Goal: Task Accomplishment & Management: Use online tool/utility

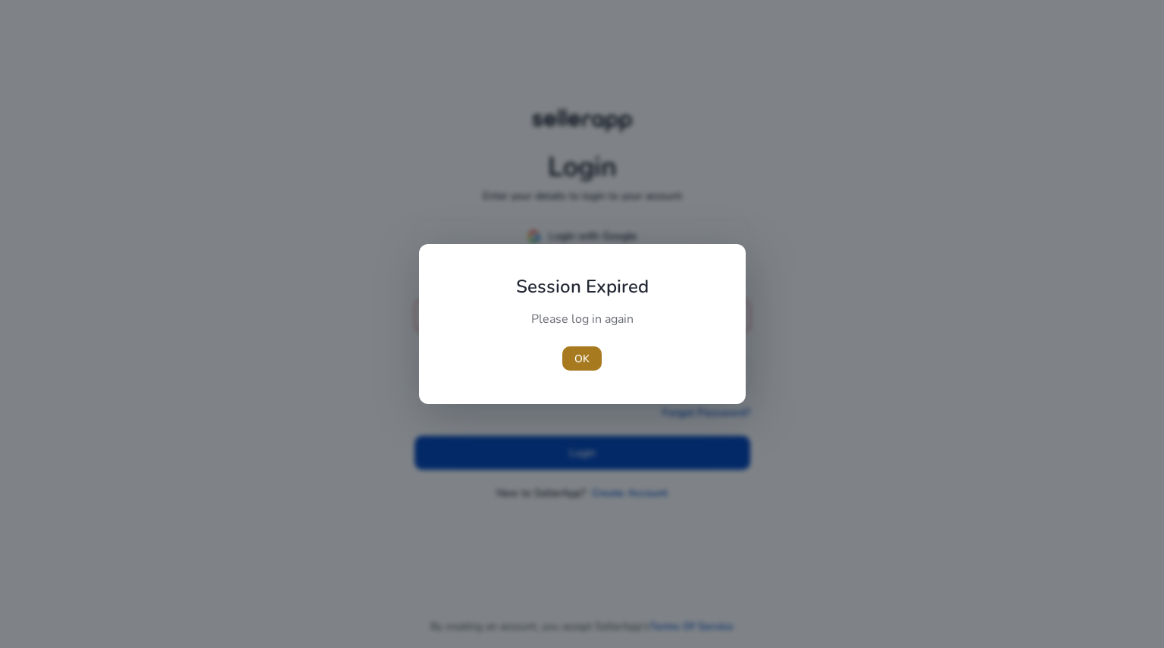
click at [583, 355] on span "OK" at bounding box center [581, 359] width 15 height 16
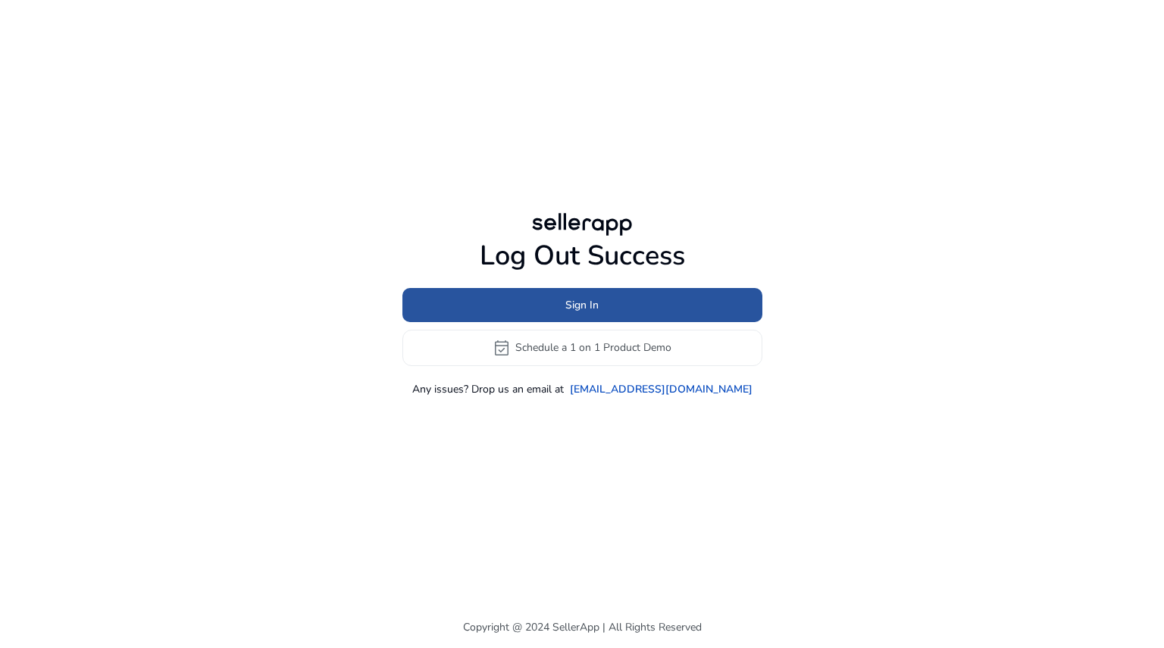
click at [579, 305] on span "Sign In" at bounding box center [581, 305] width 33 height 16
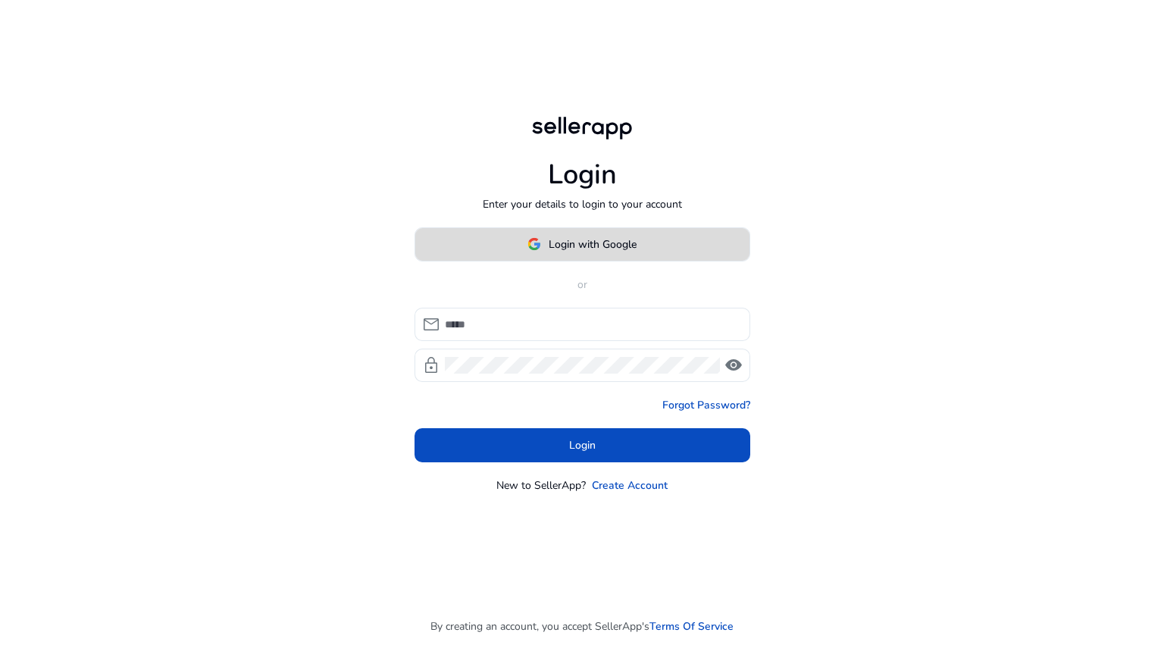
click at [605, 244] on span "Login with Google" at bounding box center [592, 244] width 88 height 16
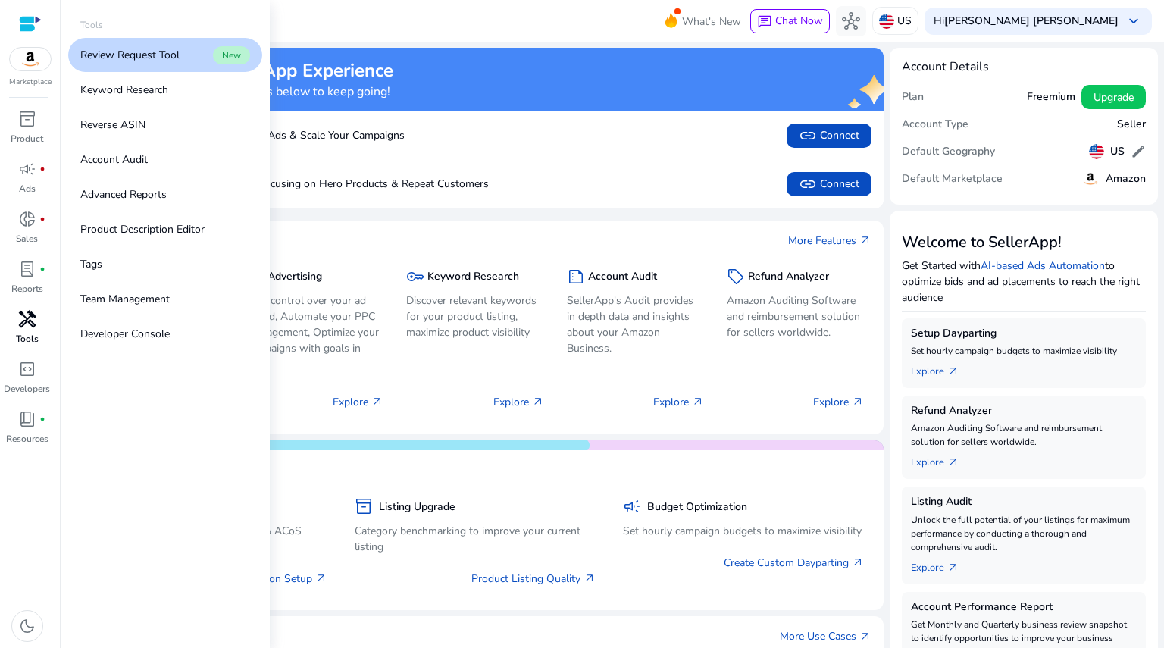
click at [28, 321] on span "handyman" at bounding box center [27, 319] width 18 height 18
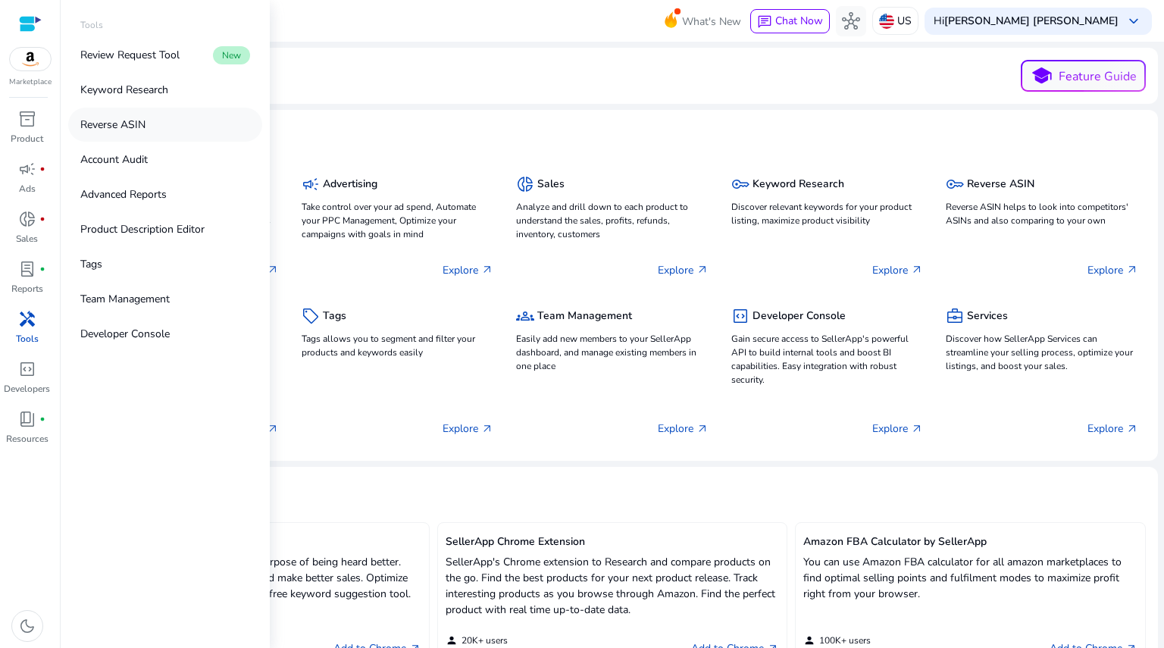
click at [145, 119] on p "Reverse ASIN" at bounding box center [112, 125] width 65 height 16
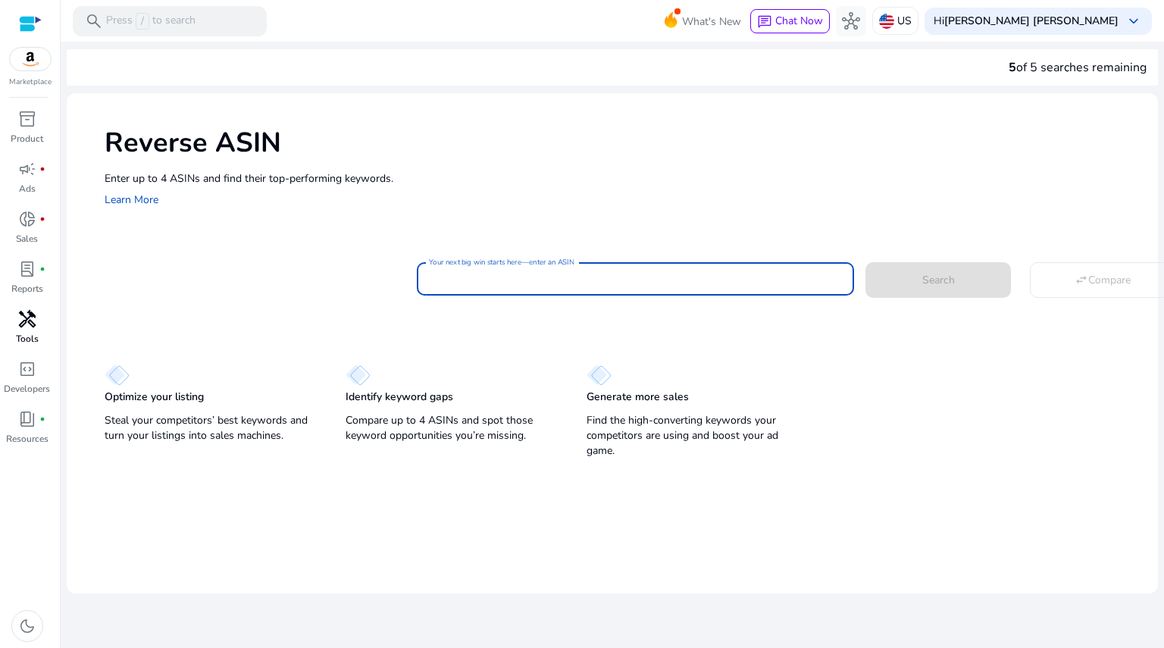
click at [470, 283] on input "Your next big win starts here—enter an ASIN" at bounding box center [635, 278] width 413 height 17
paste input "**********"
click at [865, 262] on button "Search" at bounding box center [937, 279] width 145 height 35
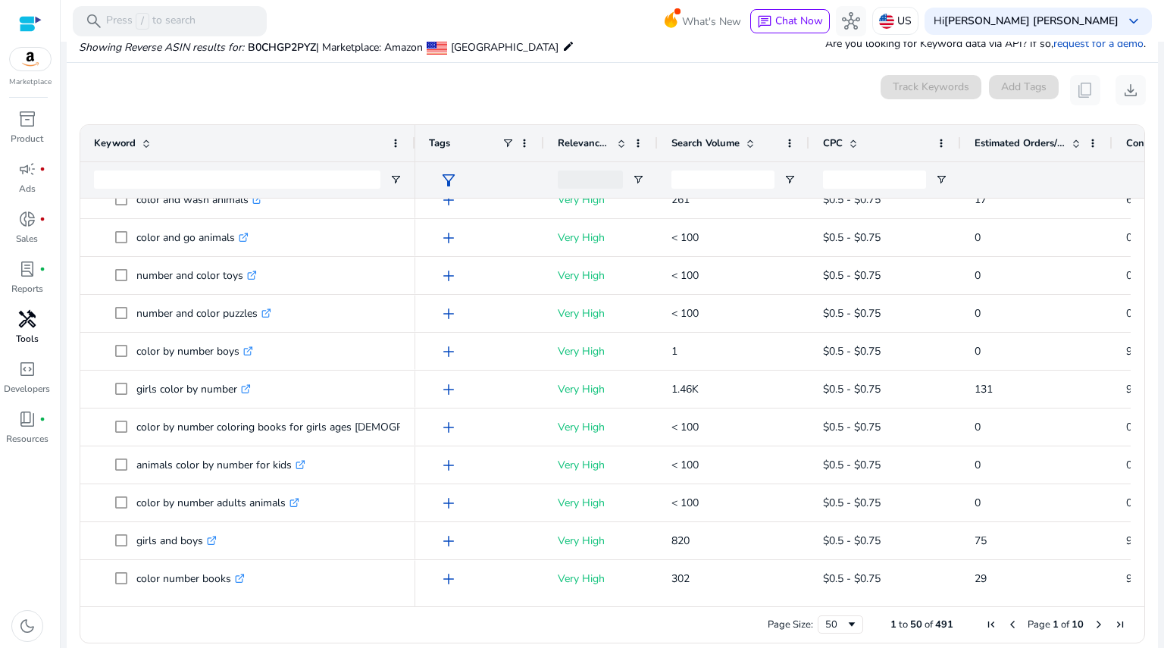
drag, startPoint x: 304, startPoint y: 142, endPoint x: 411, endPoint y: 136, distance: 107.7
click at [411, 136] on div at bounding box center [414, 143] width 6 height 36
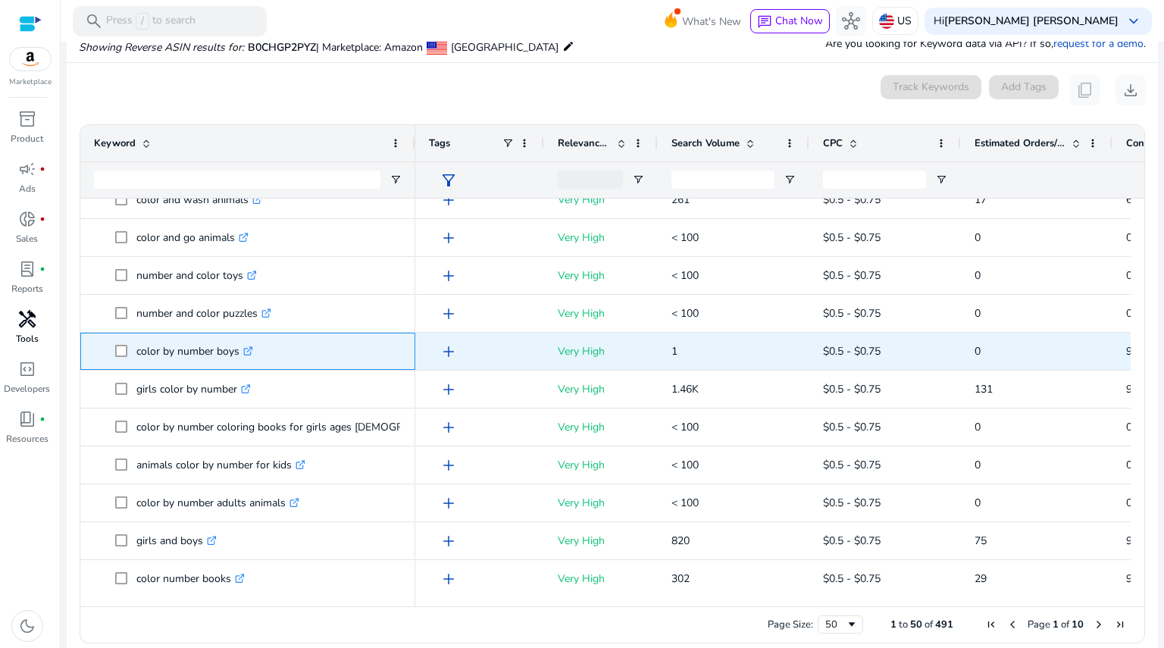
drag, startPoint x: 136, startPoint y: 351, endPoint x: 242, endPoint y: 361, distance: 106.5
click at [242, 361] on span "color by number boys .st0{fill:#2c8af8}" at bounding box center [258, 351] width 286 height 31
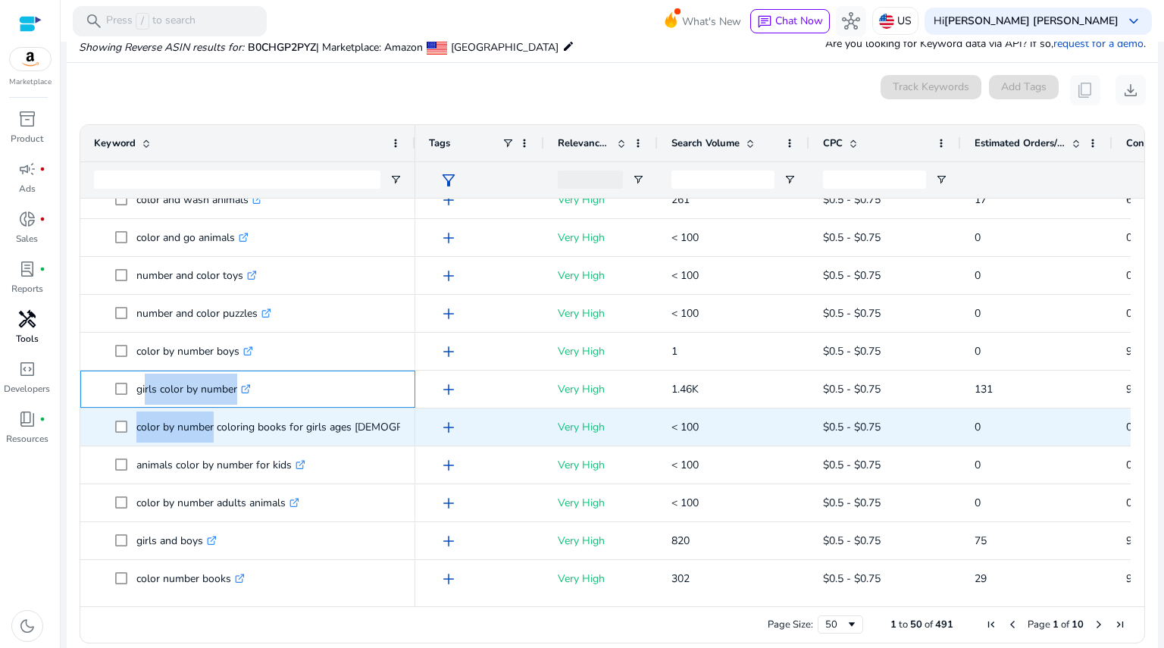
drag, startPoint x: 142, startPoint y: 387, endPoint x: 211, endPoint y: 408, distance: 72.8
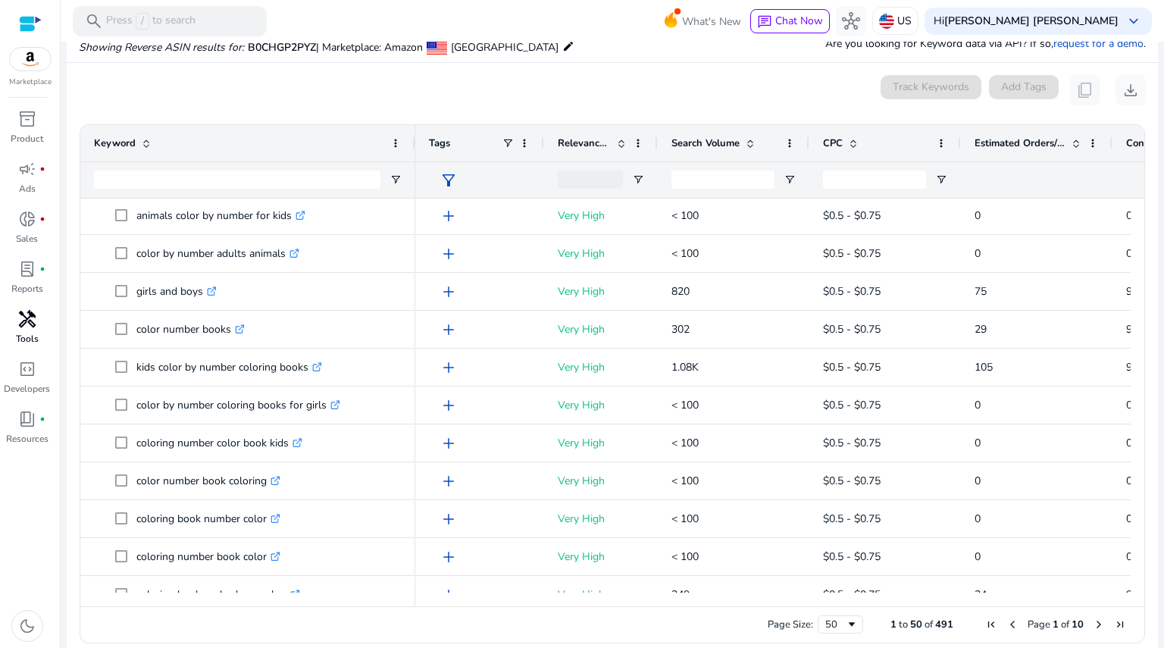
scroll to position [464, 0]
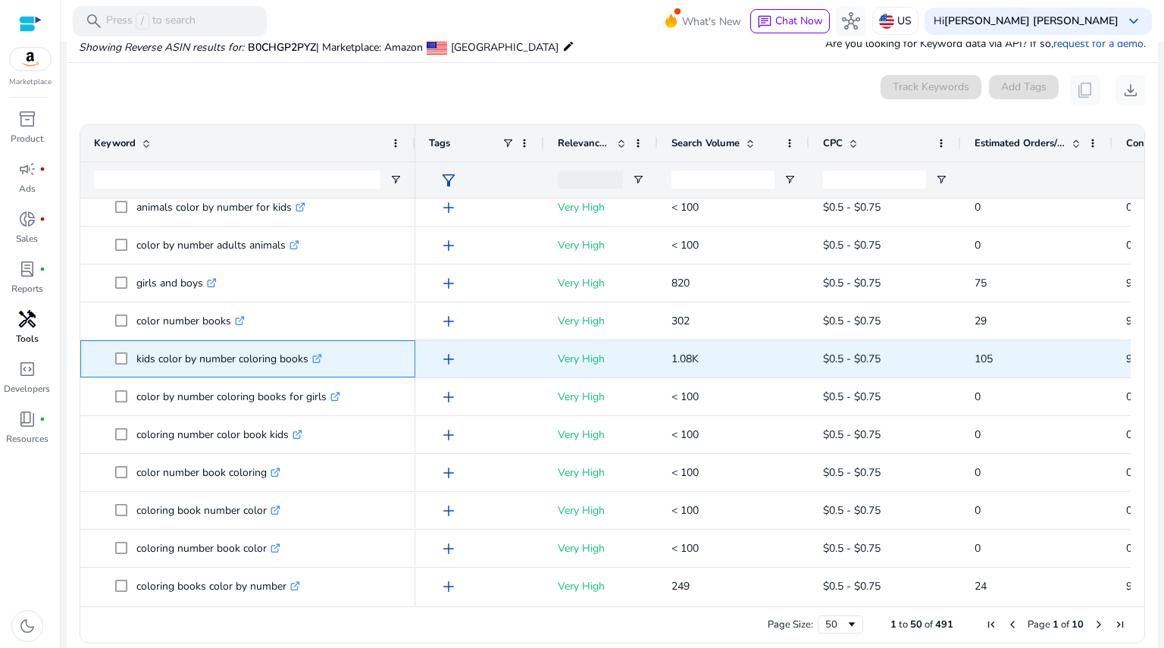
drag, startPoint x: 135, startPoint y: 355, endPoint x: 310, endPoint y: 367, distance: 175.5
click at [310, 367] on span "kids color by number coloring books .st0{fill:#2c8af8}" at bounding box center [258, 358] width 286 height 31
copy span "kids color by number coloring books"
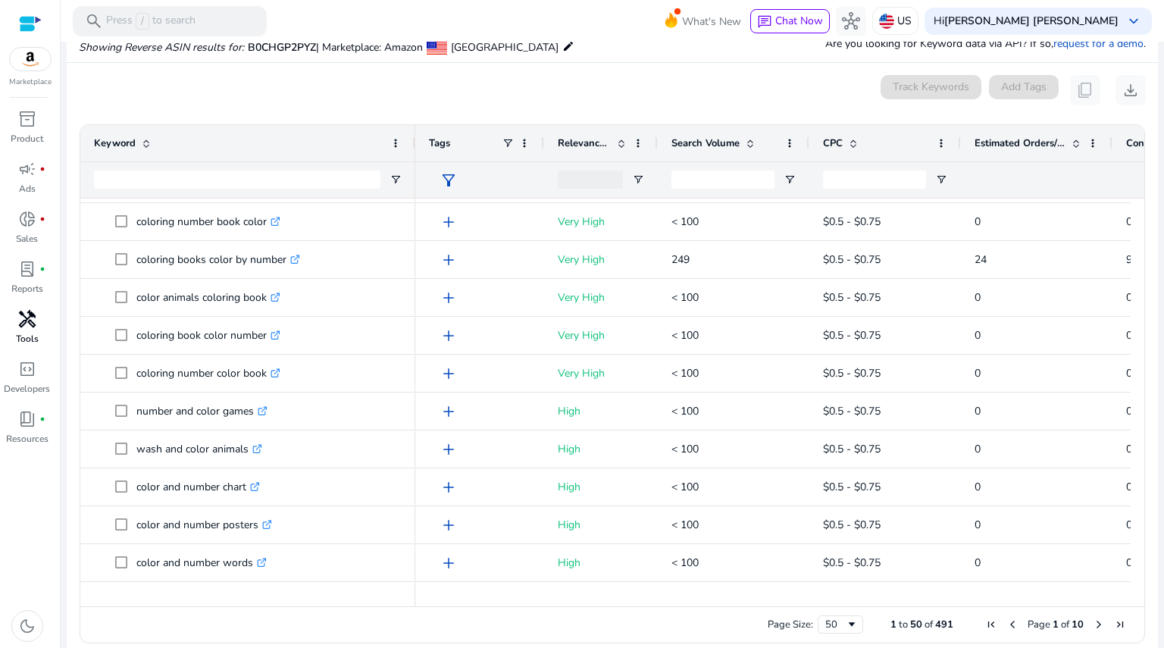
scroll to position [810, 0]
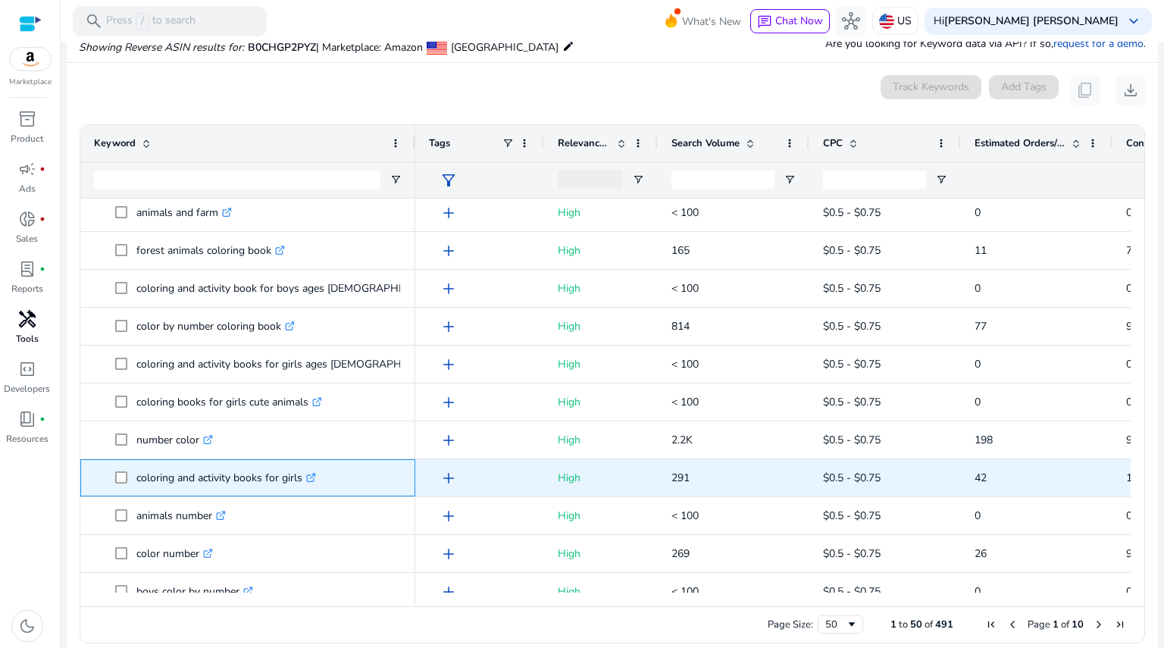
drag, startPoint x: 133, startPoint y: 479, endPoint x: 301, endPoint y: 486, distance: 167.5
click at [301, 486] on span "coloring and activity books for girls .st0{fill:#2c8af8}" at bounding box center [258, 477] width 286 height 31
copy span "coloring and activity books for girls"
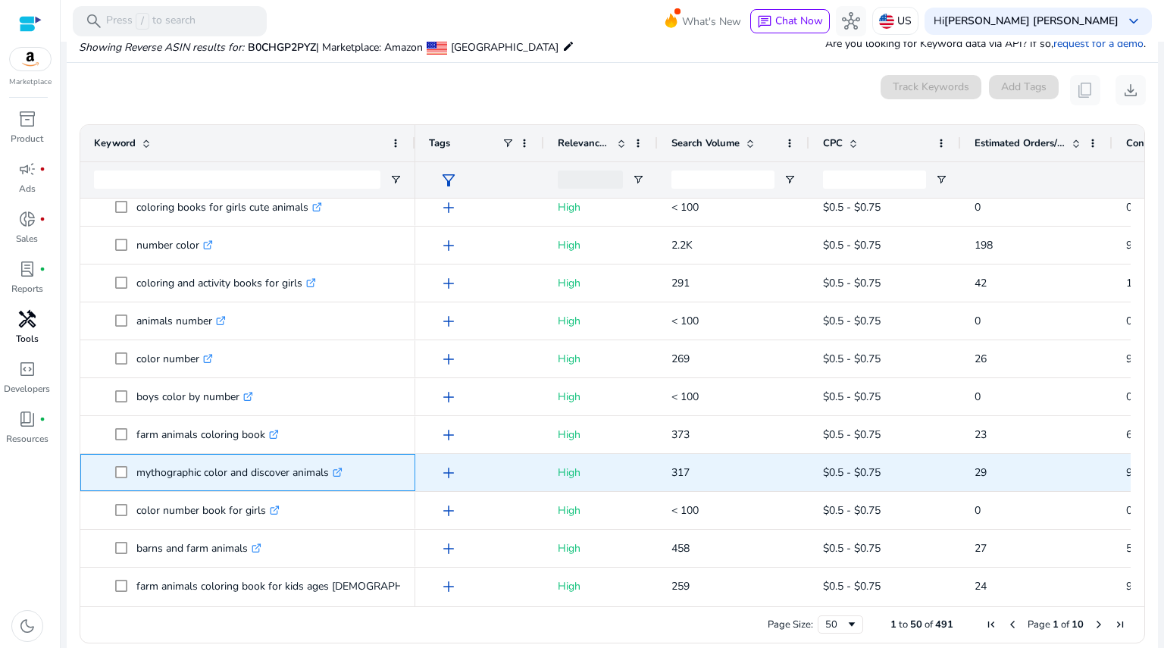
drag, startPoint x: 136, startPoint y: 476, endPoint x: 330, endPoint y: 480, distance: 194.7
click at [330, 480] on span "mythographic color and discover animals .st0{fill:#2c8af8}" at bounding box center [258, 472] width 286 height 31
copy span "mythographic color and discover animals"
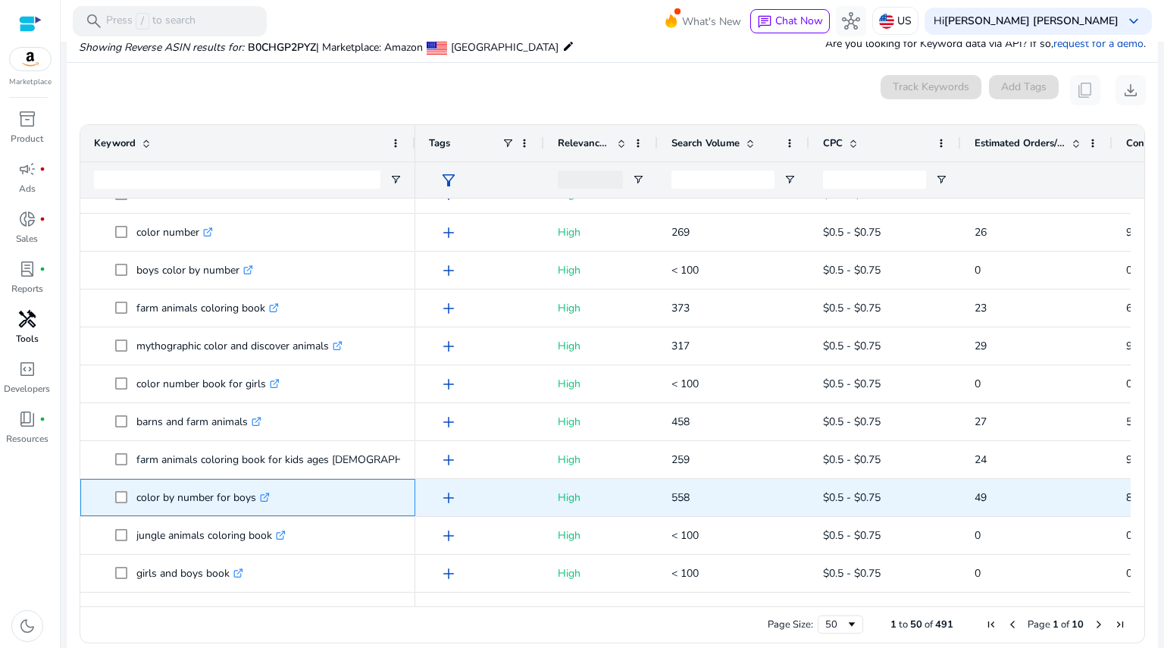
drag, startPoint x: 134, startPoint y: 497, endPoint x: 253, endPoint y: 507, distance: 119.3
click at [253, 507] on span "color by number for boys .st0{fill:#2c8af8}" at bounding box center [258, 497] width 286 height 31
copy span "color by number for boys"
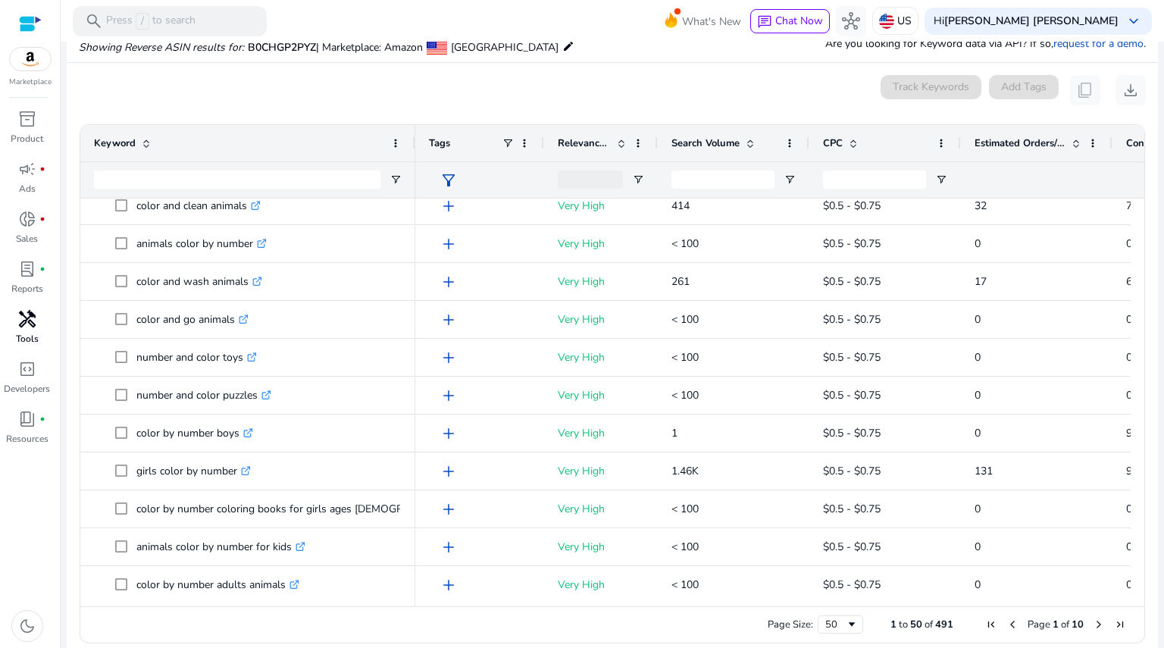
scroll to position [0, 0]
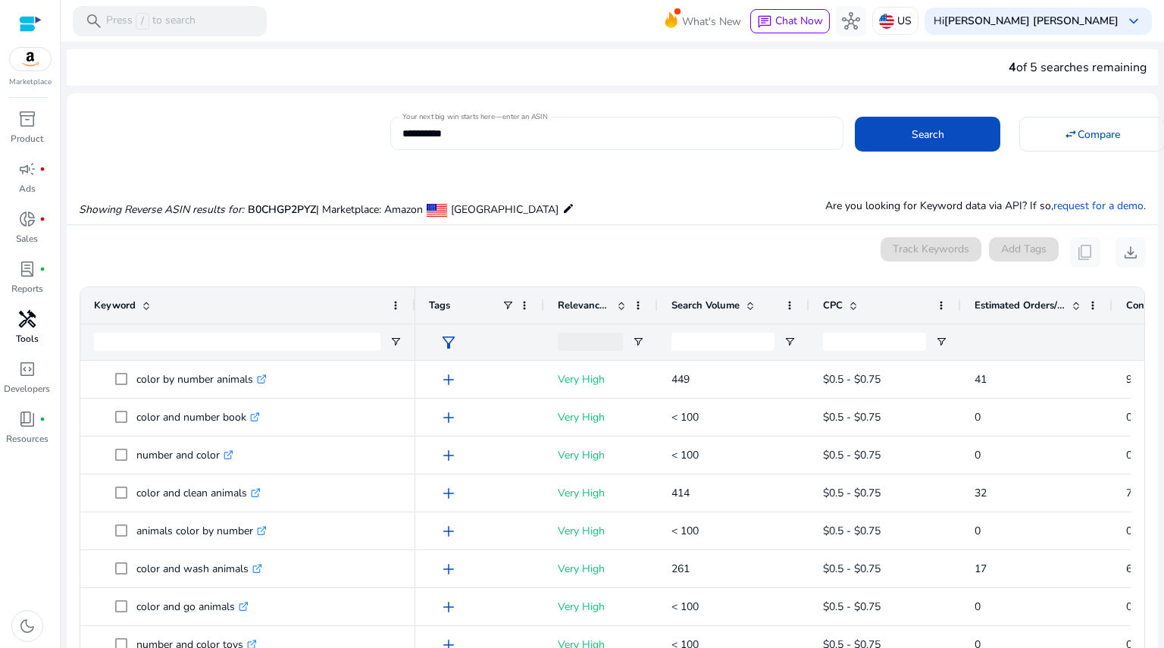
click at [530, 137] on input "**********" at bounding box center [616, 133] width 429 height 17
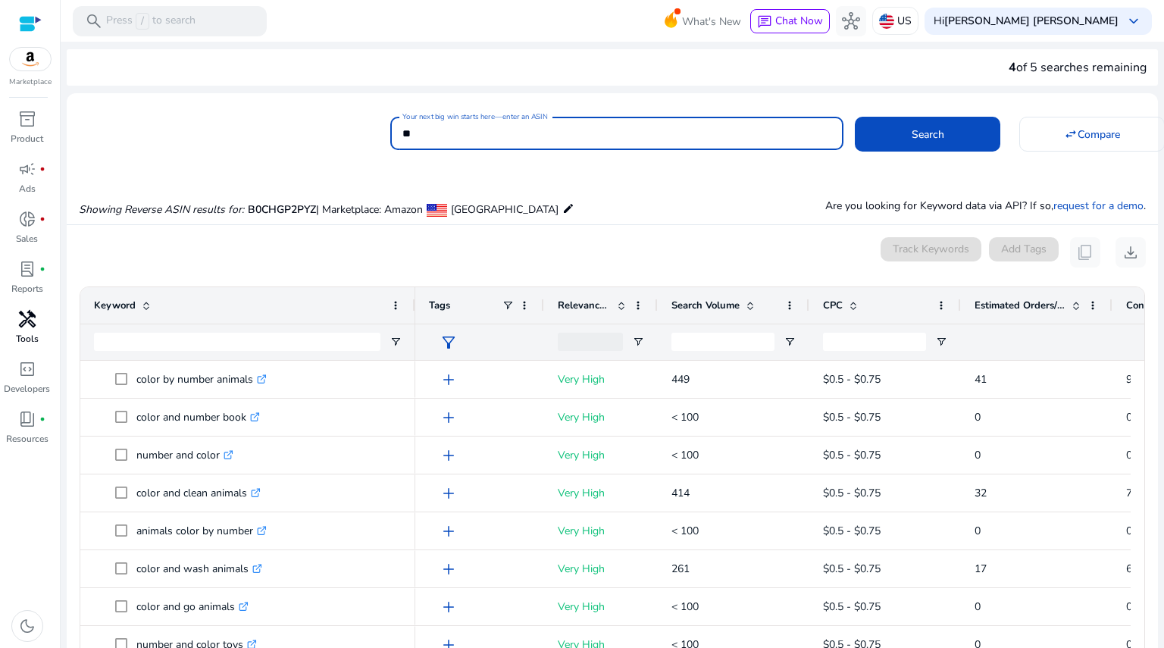
type input "*"
paste input "**********"
type input "**********"
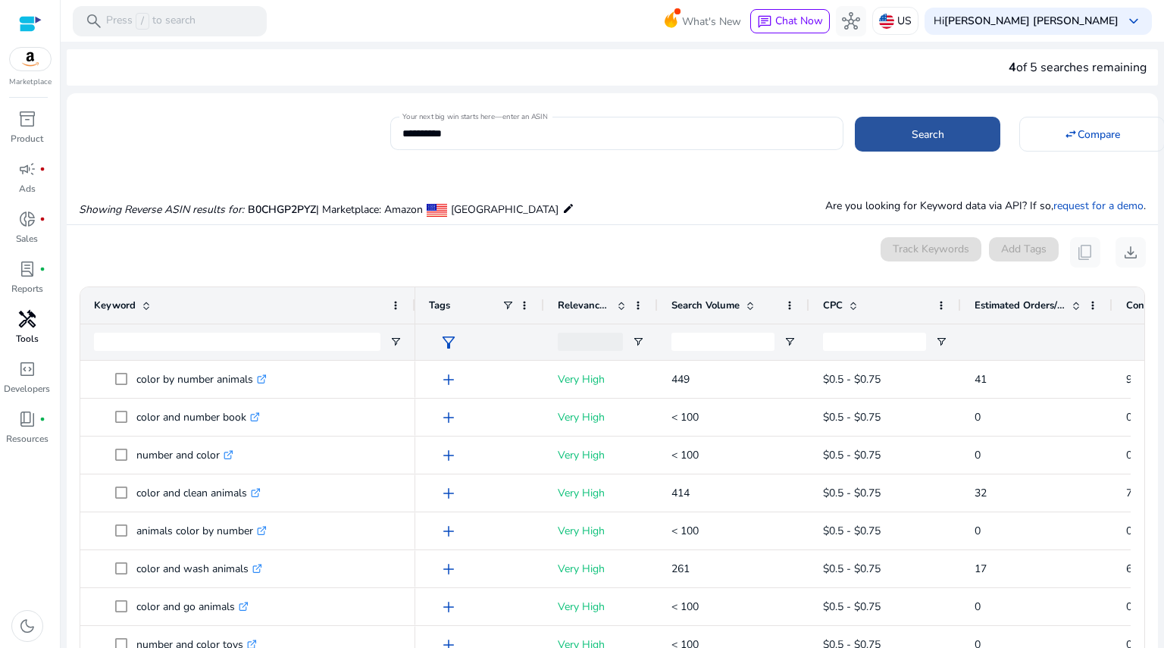
click at [924, 136] on span "Search" at bounding box center [927, 135] width 33 height 16
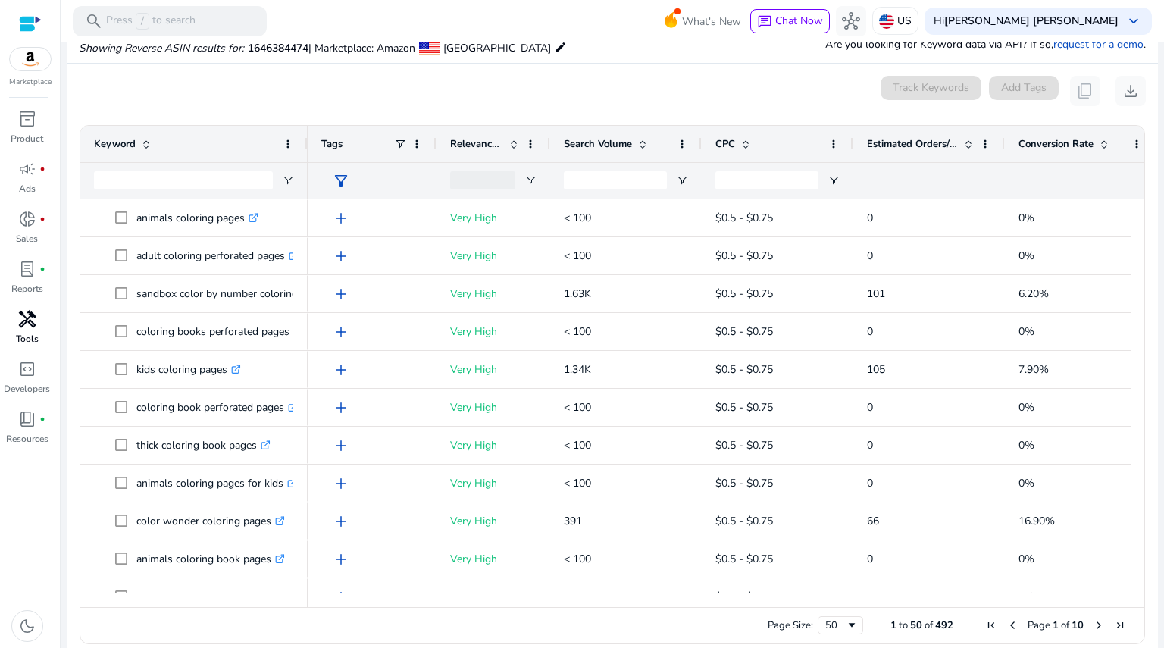
scroll to position [162, 0]
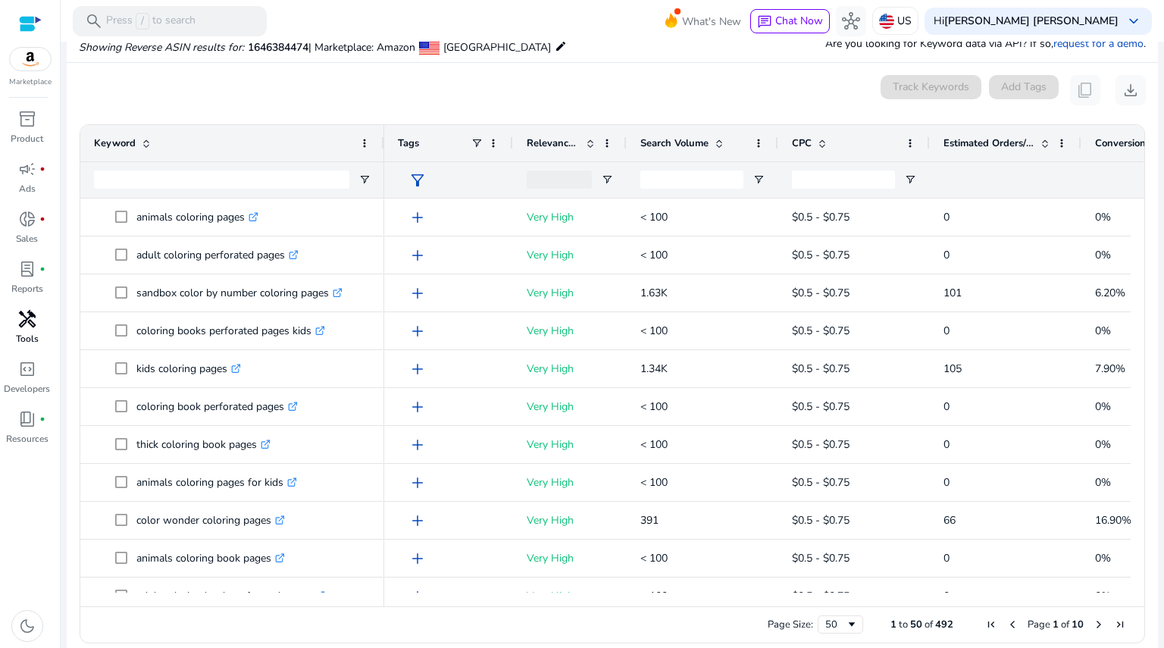
drag, startPoint x: 306, startPoint y: 141, endPoint x: 383, endPoint y: 161, distance: 79.2
click at [383, 161] on div "Keyword" at bounding box center [232, 161] width 304 height 73
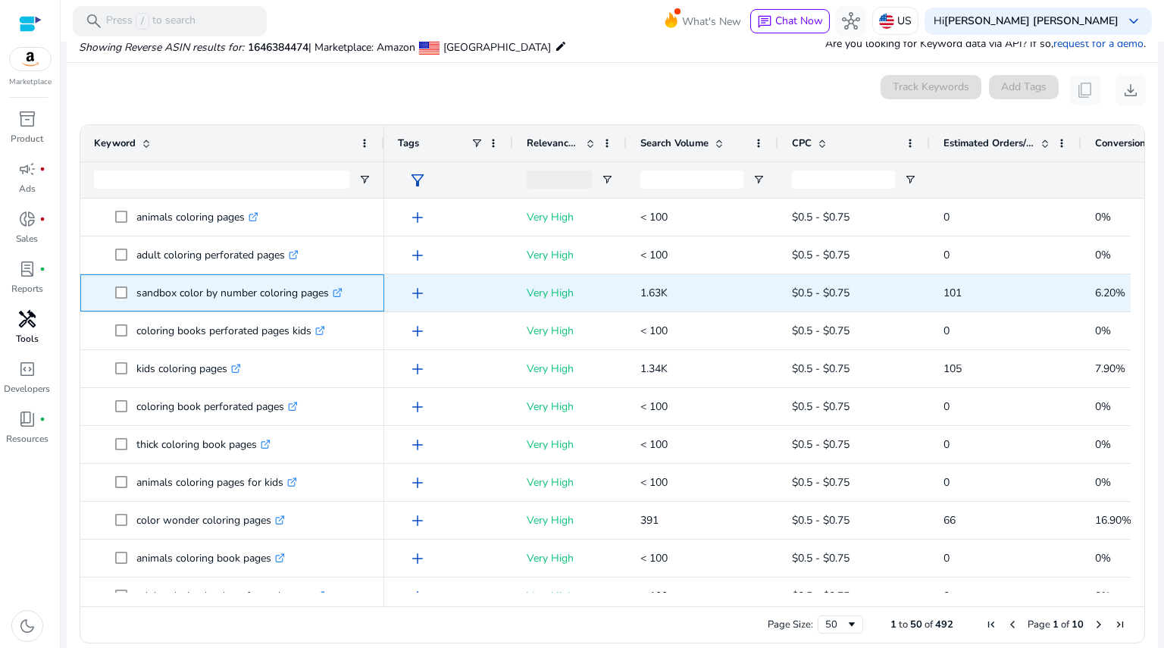
drag, startPoint x: 136, startPoint y: 291, endPoint x: 331, endPoint y: 308, distance: 195.4
click at [331, 308] on p "sandbox color by number coloring pages .st0{fill:#2c8af8}" at bounding box center [239, 292] width 206 height 31
copy p "sandbox color by number coloring pages"
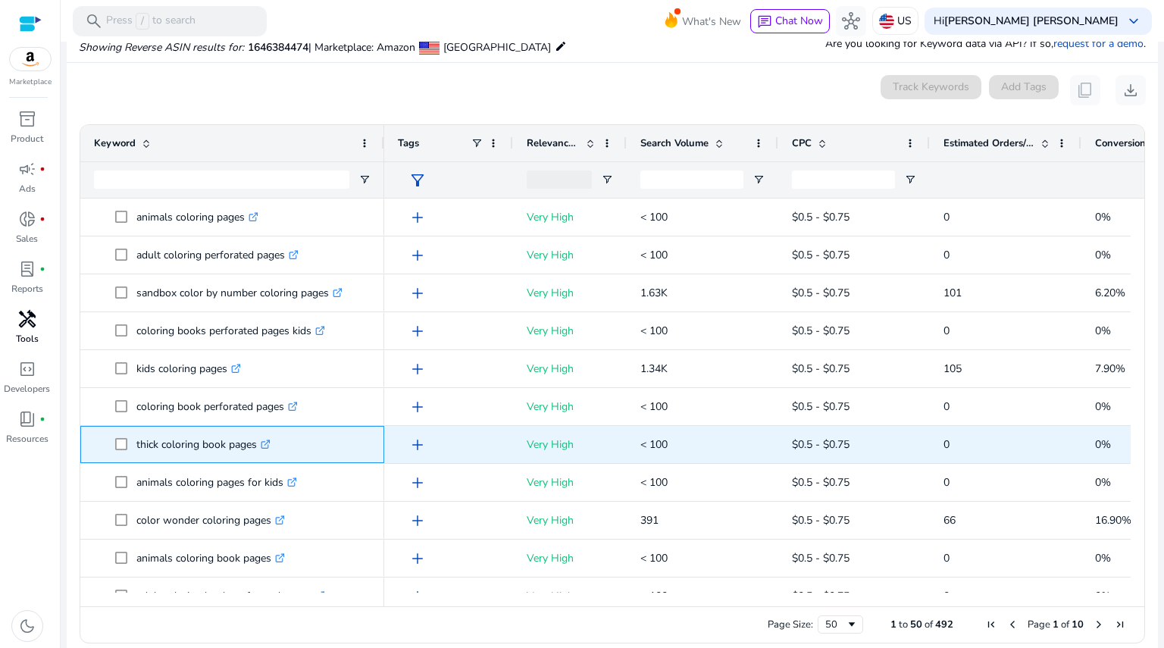
drag, startPoint x: 135, startPoint y: 442, endPoint x: 258, endPoint y: 455, distance: 123.4
click at [258, 455] on span "thick coloring book pages .st0{fill:#2c8af8}" at bounding box center [242, 444] width 255 height 31
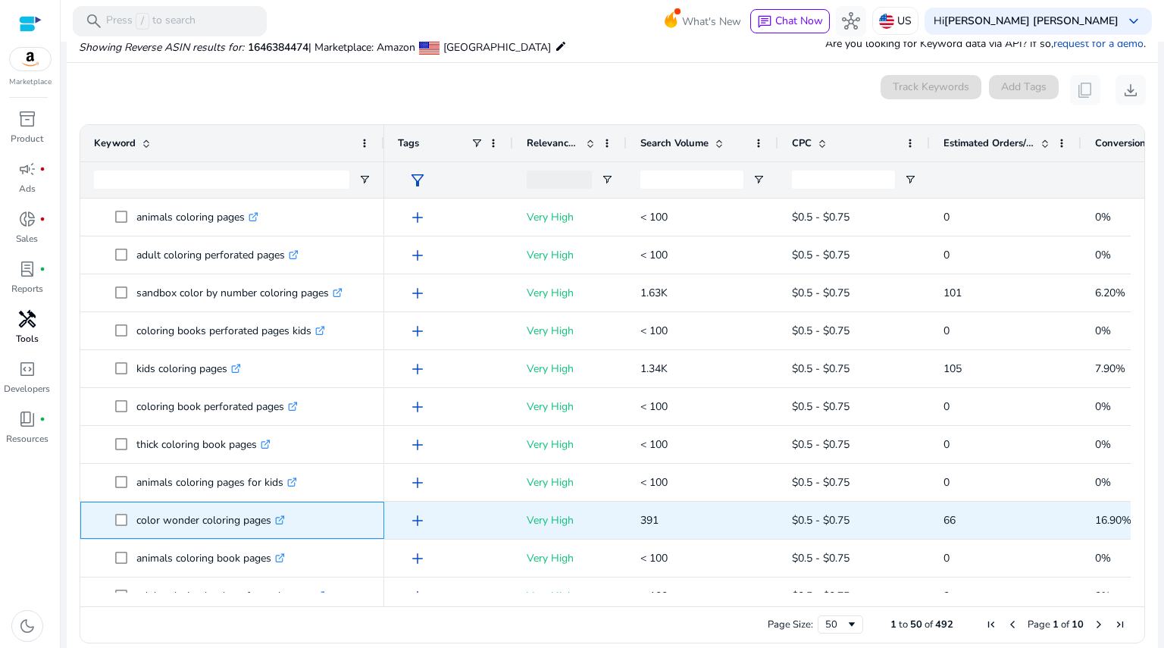
drag, startPoint x: 136, startPoint y: 514, endPoint x: 273, endPoint y: 533, distance: 137.6
click at [273, 533] on p "color wonder coloring pages .st0{fill:#2c8af8}" at bounding box center [210, 520] width 148 height 31
copy p "color wonder coloring pages"
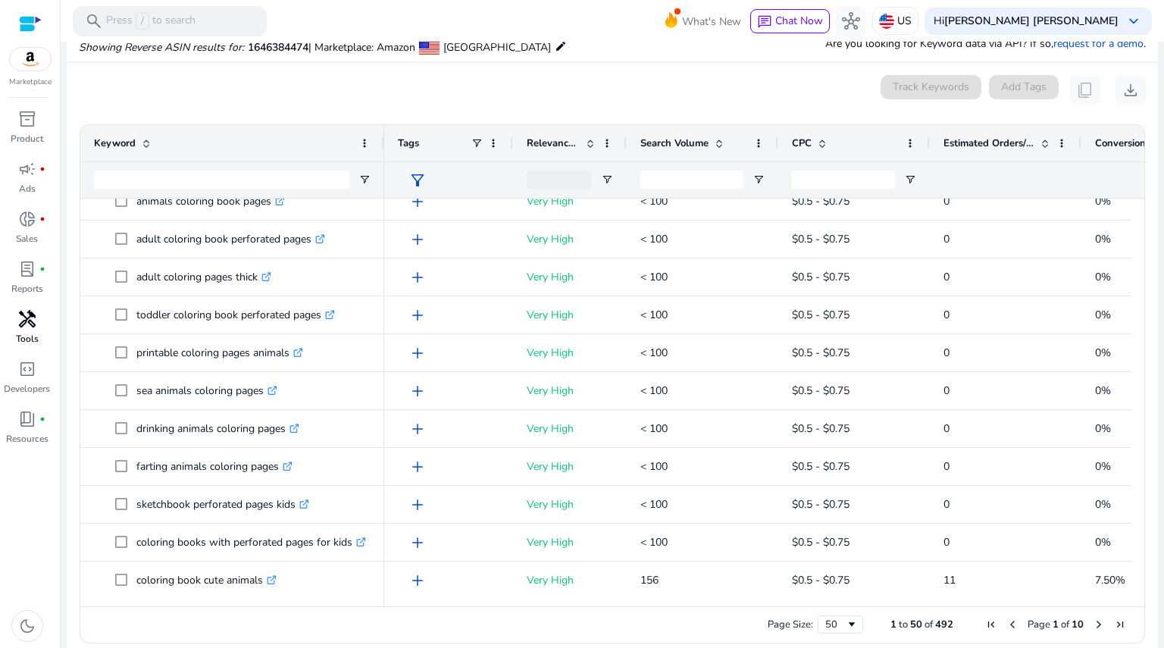
scroll to position [388, 0]
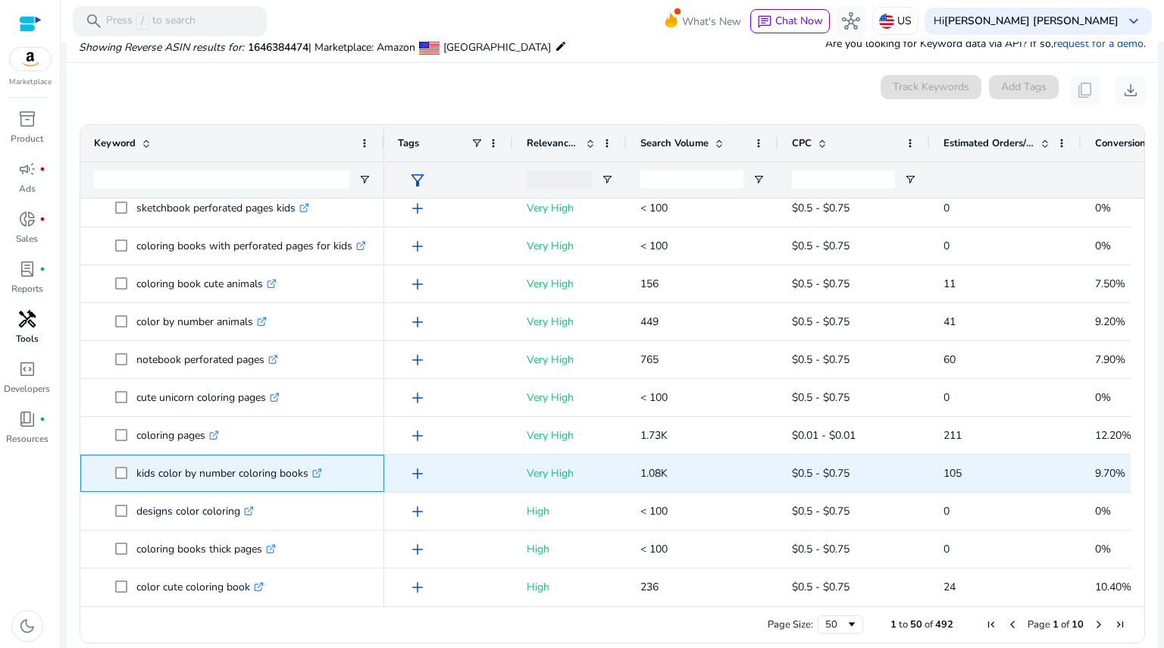
drag, startPoint x: 134, startPoint y: 472, endPoint x: 307, endPoint y: 489, distance: 173.5
click at [307, 489] on div "kids color by number coloring books .st0{fill:#2c8af8}" at bounding box center [232, 473] width 276 height 36
copy span "kids color by number coloring books"
